Goal: Find specific page/section: Find specific page/section

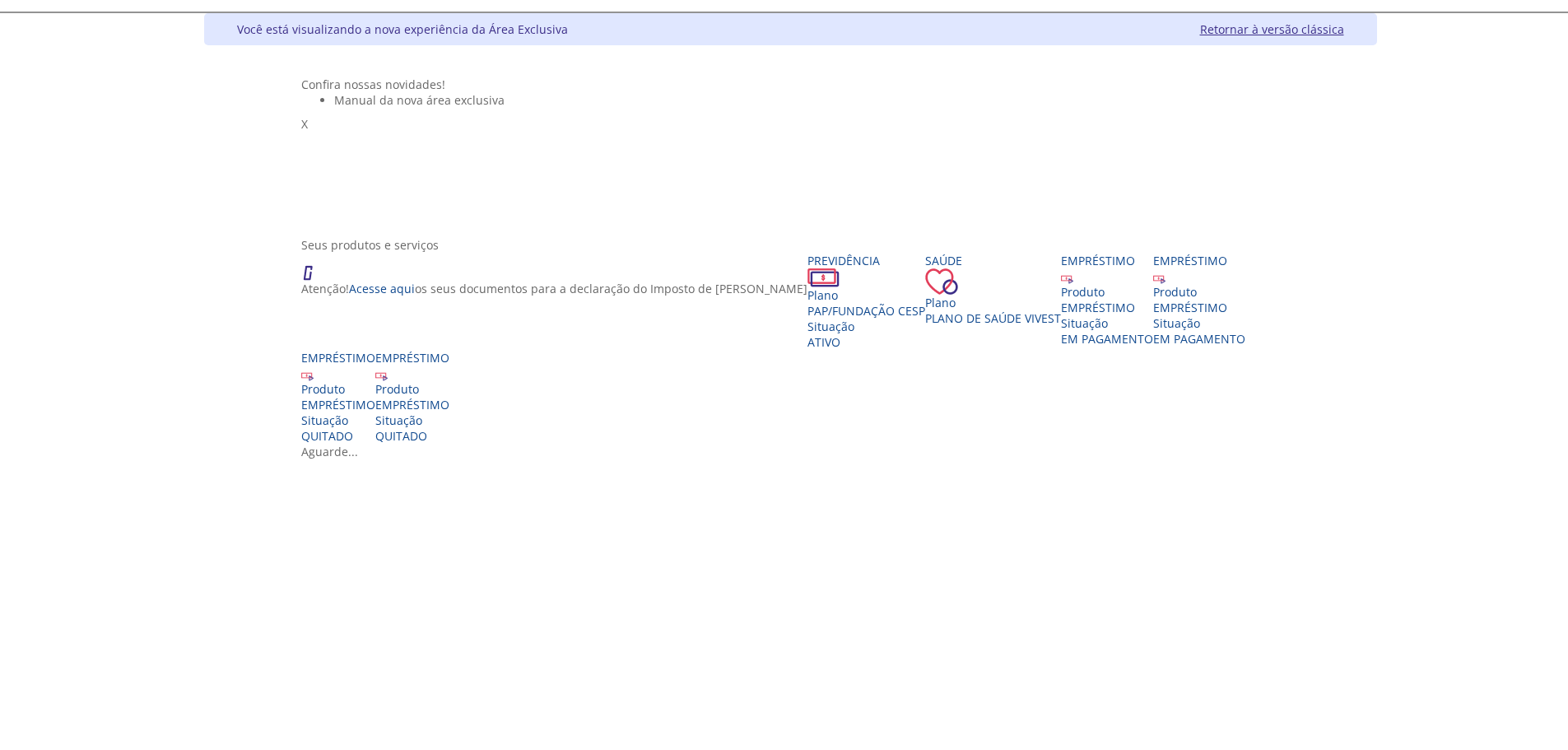
scroll to position [165, 0]
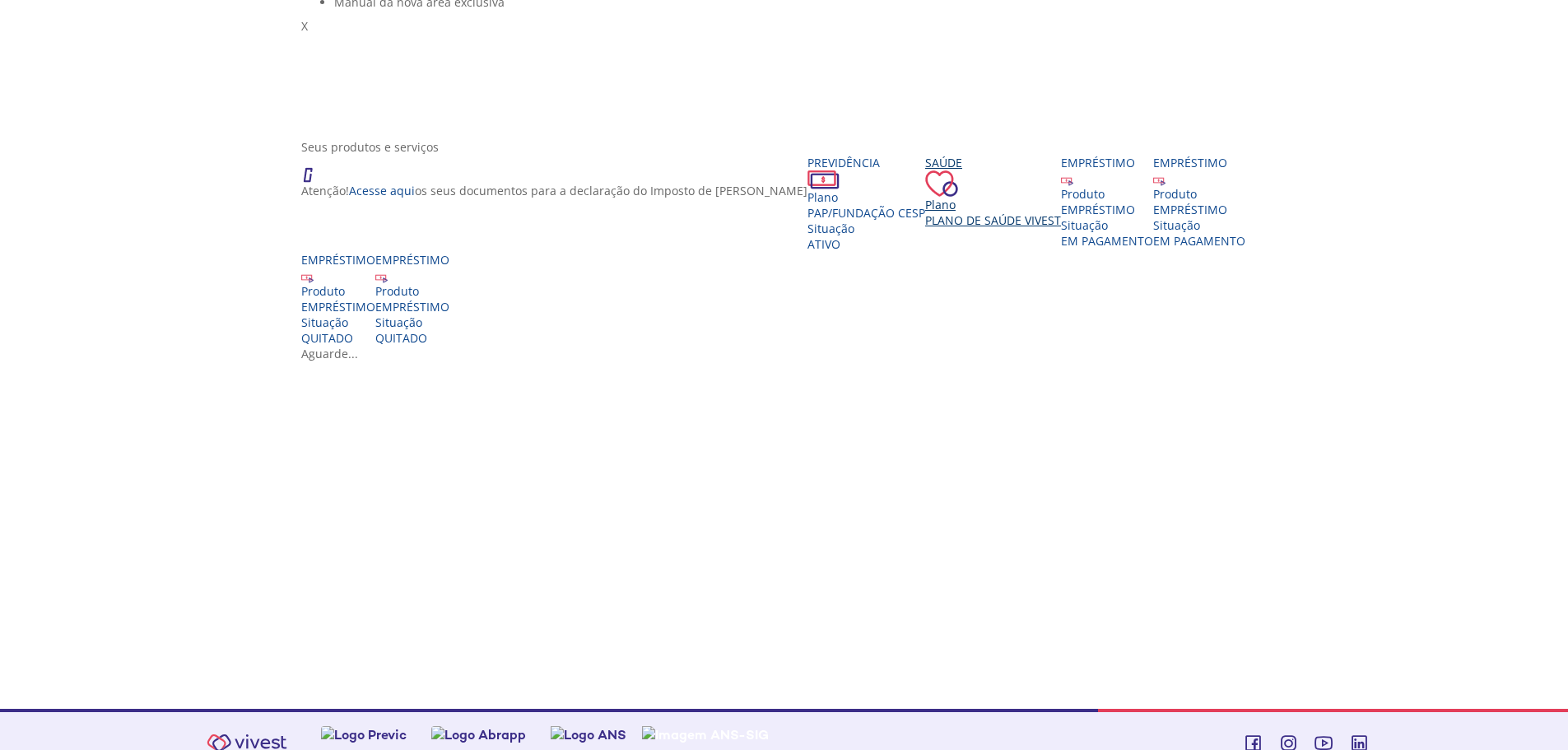
click at [925, 228] on span "Plano de Saúde VIVEST" at bounding box center [993, 220] width 136 height 16
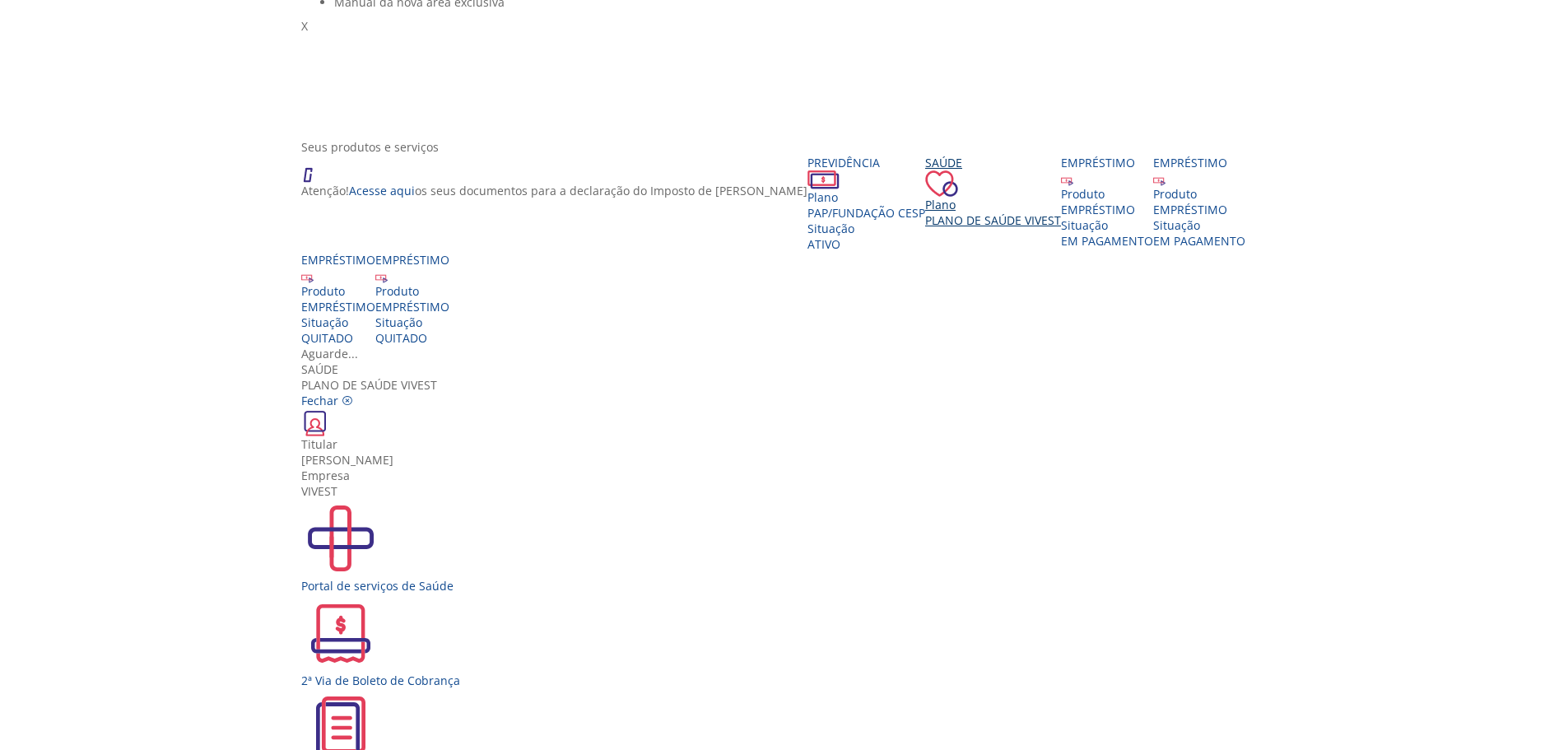
scroll to position [30, 0]
click at [537, 578] on div "Portal de serviços de Saúde" at bounding box center [790, 585] width 978 height 16
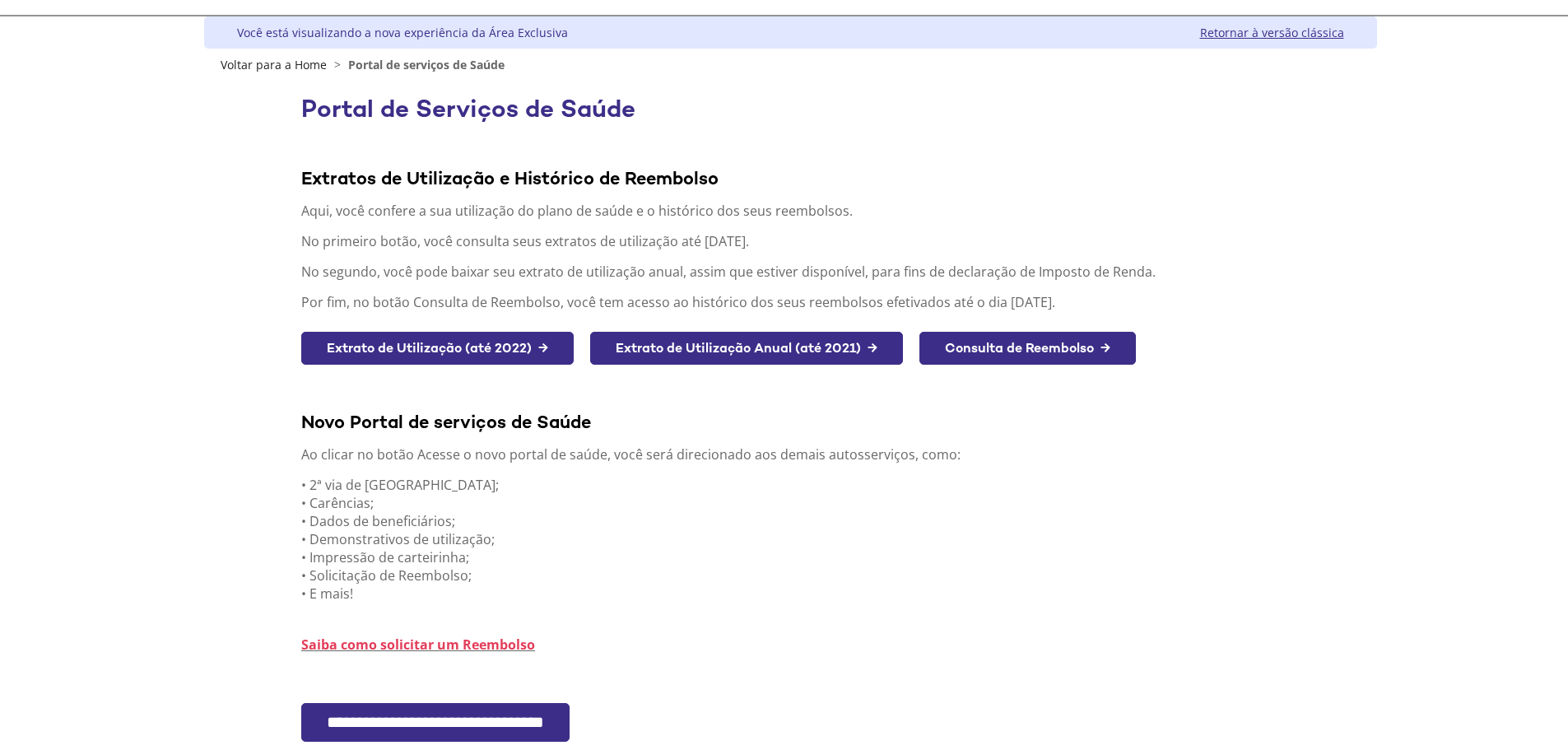
scroll to position [193, 0]
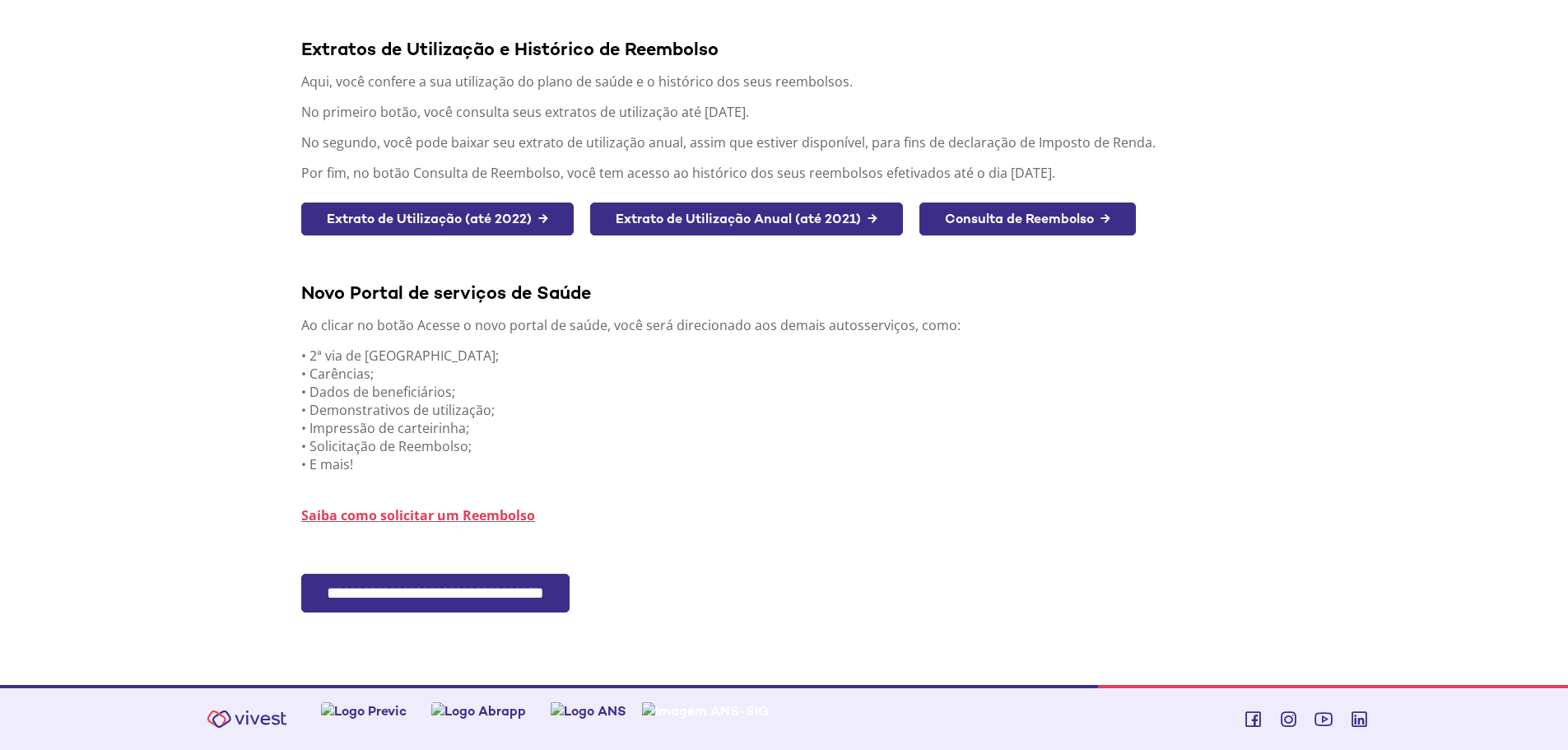
click at [530, 592] on input "**********" at bounding box center [435, 593] width 269 height 39
